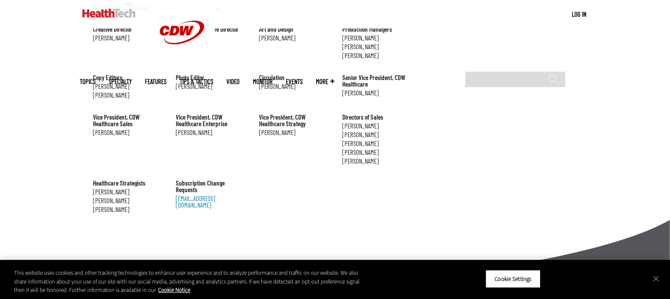
scroll to position [889, 0]
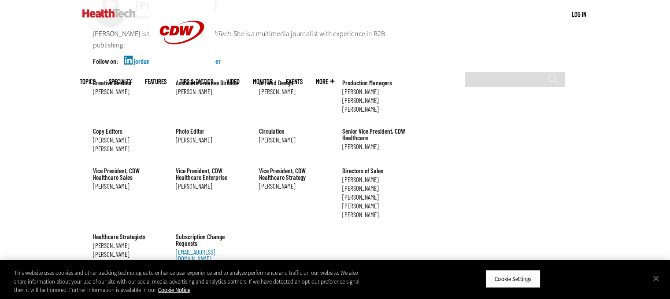
click at [334, 78] on span "More" at bounding box center [325, 81] width 18 height 7
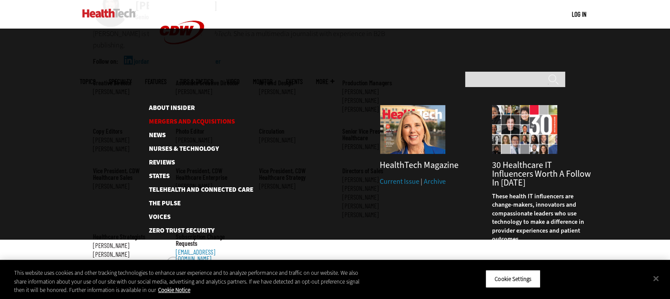
click at [205, 118] on link "Mergers and Acquisitions" at bounding box center [194, 121] width 90 height 7
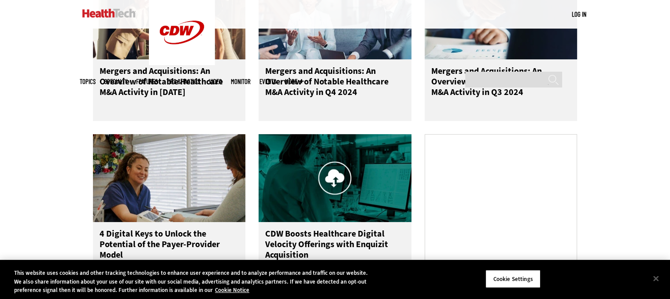
scroll to position [468, 0]
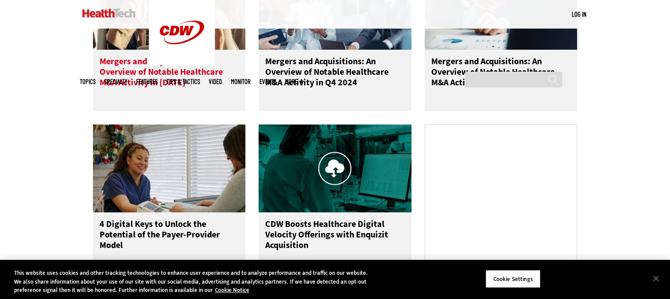
click at [149, 68] on h3 "Mergers and Acquisitions: An Overview of Notable Healthcare M&A Activity in [DA…" at bounding box center [169, 73] width 140 height 35
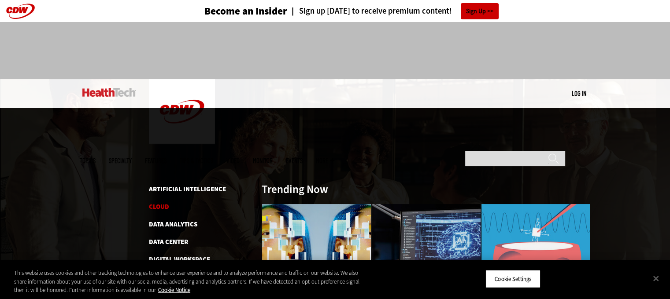
click at [163, 202] on link "Cloud" at bounding box center [159, 206] width 20 height 9
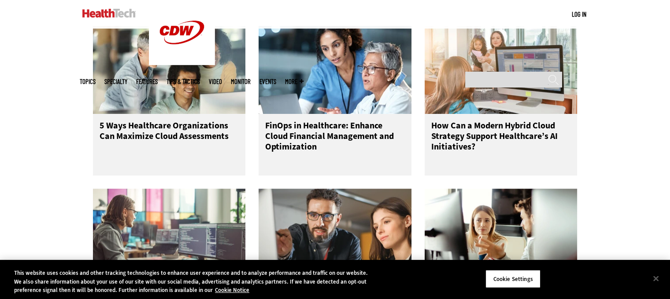
scroll to position [567, 0]
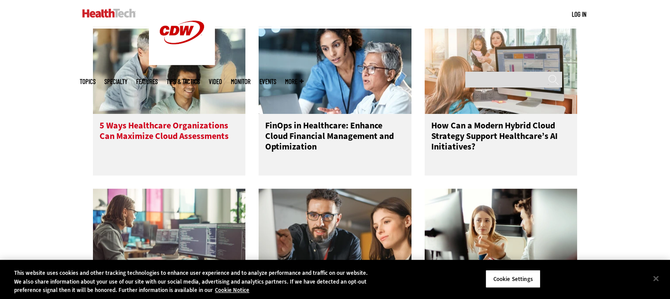
click at [160, 128] on h3 "5 Ways Healthcare Organizations Can Maximize Cloud Assessments" at bounding box center [169, 138] width 140 height 35
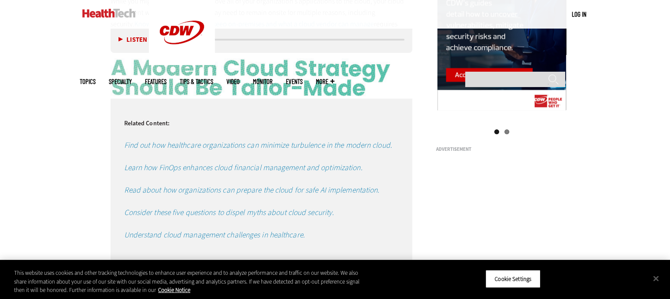
scroll to position [967, 0]
click at [182, 143] on em "Find out how healthcare organizations can minimize turbulence in the modern clo…" at bounding box center [258, 145] width 268 height 11
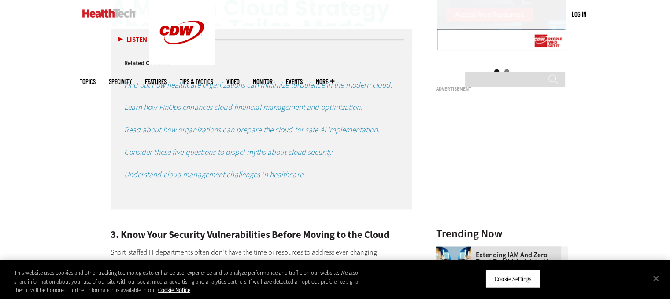
scroll to position [1027, 0]
click at [186, 147] on em "Consider these five questions to dispel myths about cloud security." at bounding box center [229, 152] width 210 height 11
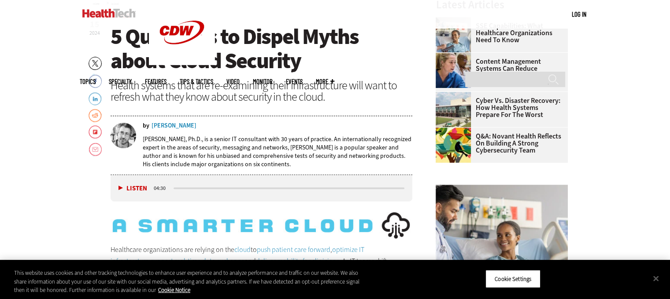
scroll to position [332, 0]
